Goal: Browse casually

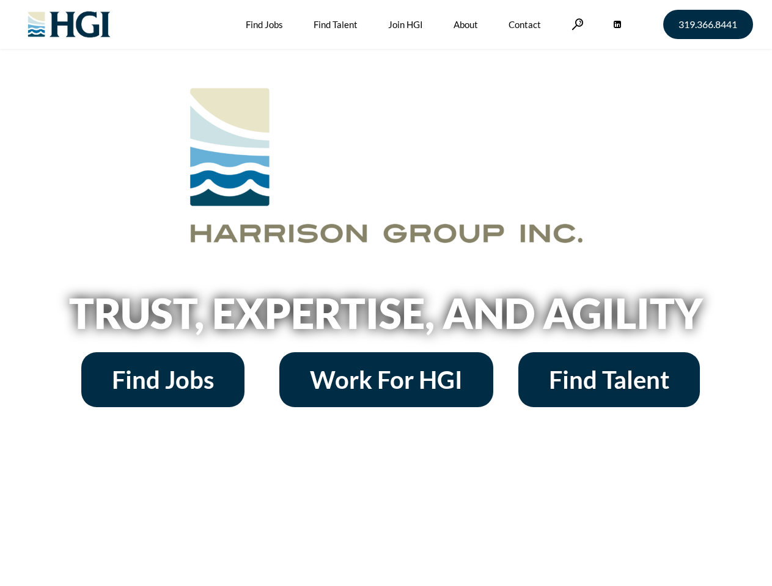
click at [385, 293] on h2 "Trust, Expertise, and Agility" at bounding box center [386, 314] width 696 height 42
click at [575, 24] on link at bounding box center [577, 24] width 12 height 12
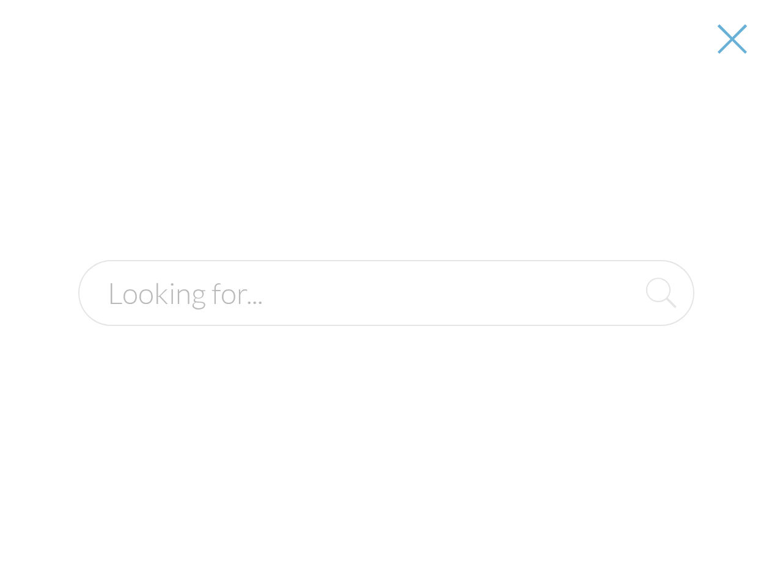
click at [385, 318] on div at bounding box center [386, 293] width 770 height 586
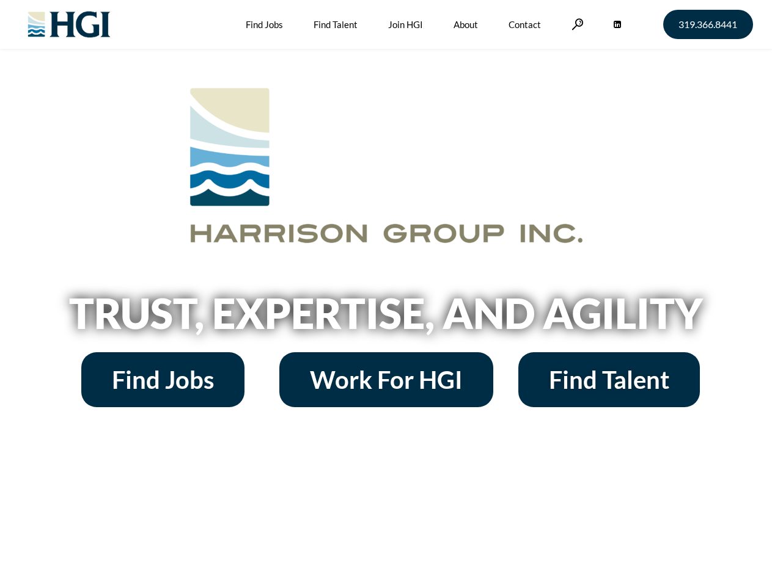
click at [385, 293] on h2 "Trust, Expertise, and Agility" at bounding box center [386, 314] width 696 height 42
click at [575, 24] on link at bounding box center [577, 24] width 12 height 12
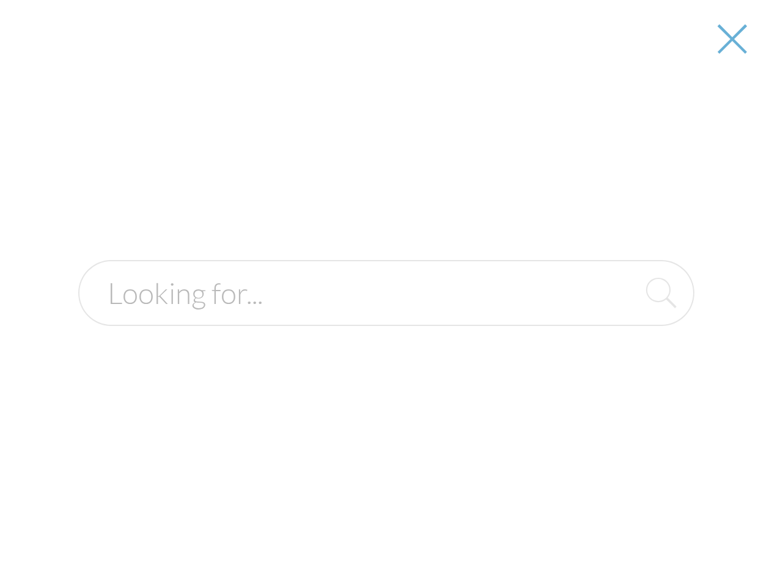
click at [385, 318] on h2 "Trust, Expertise, and Agility" at bounding box center [386, 314] width 696 height 42
